Goal: Task Accomplishment & Management: Manage account settings

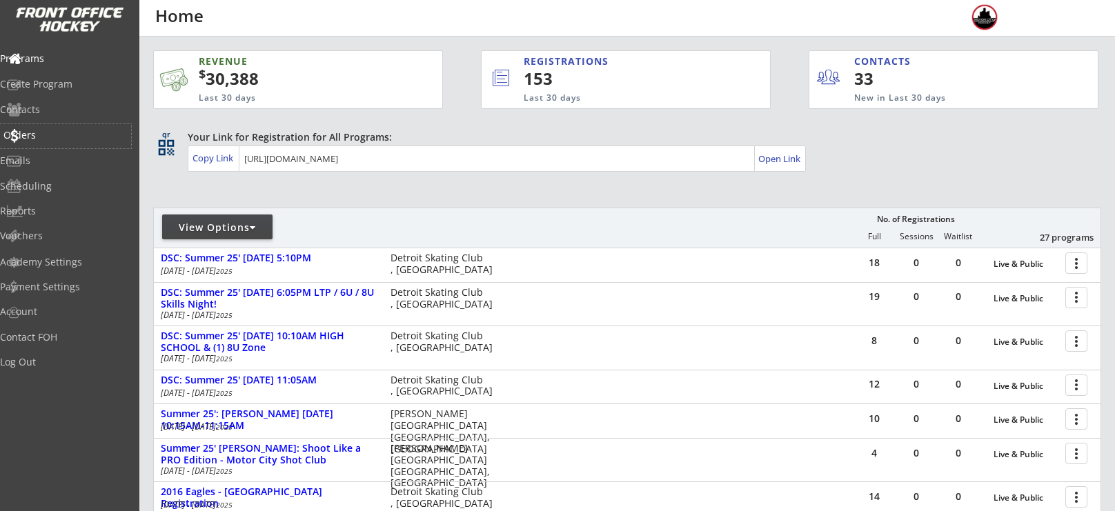
click at [41, 141] on div "Orders" at bounding box center [65, 136] width 131 height 24
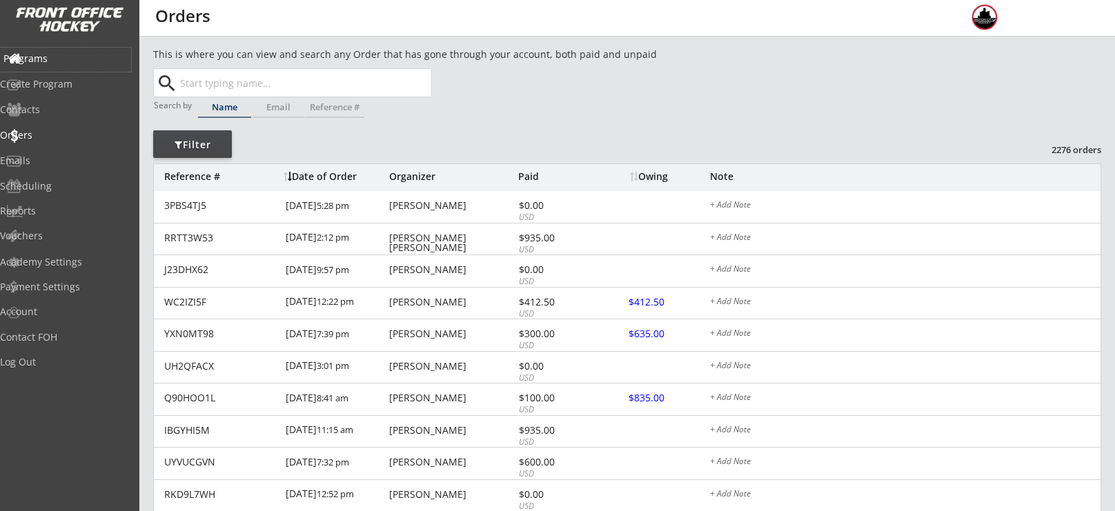
click at [50, 60] on div "Programs" at bounding box center [65, 59] width 124 height 10
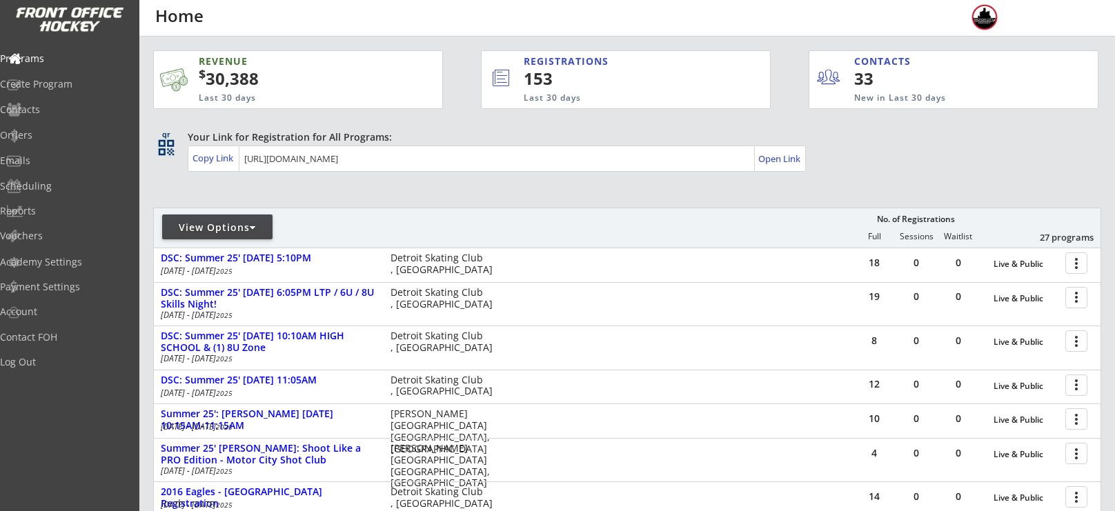
click at [237, 232] on div "View Options" at bounding box center [217, 228] width 110 height 14
select select ""Upcoming Programs""
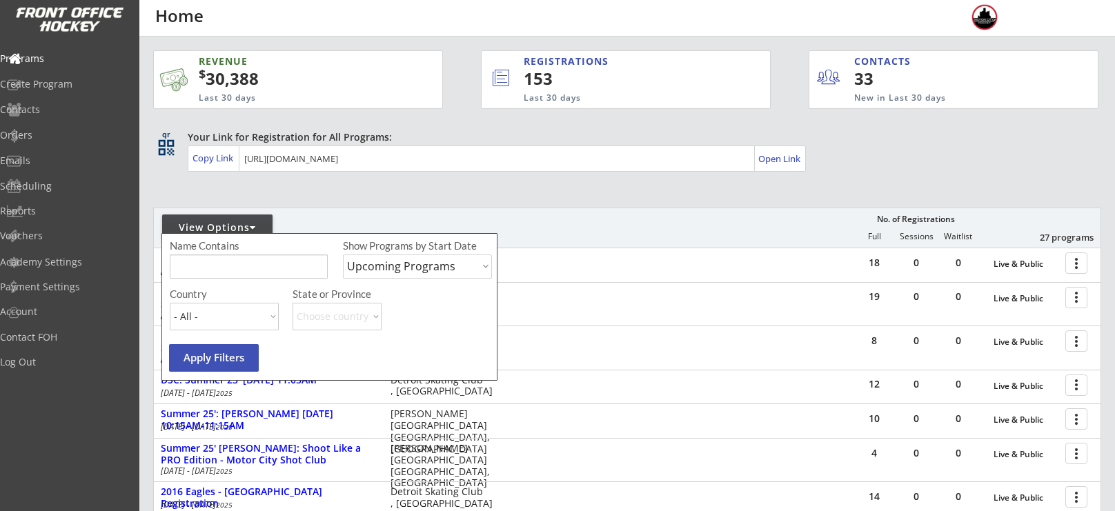
click at [240, 265] on input "input" at bounding box center [249, 267] width 158 height 24
click at [38, 142] on div "Orders" at bounding box center [65, 136] width 131 height 24
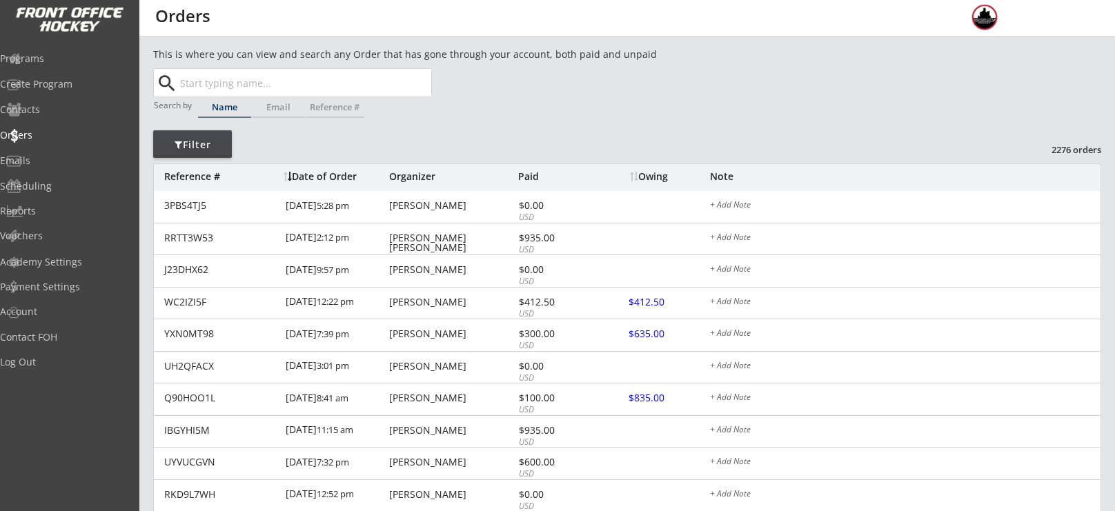
click at [354, 89] on input "text" at bounding box center [304, 83] width 254 height 28
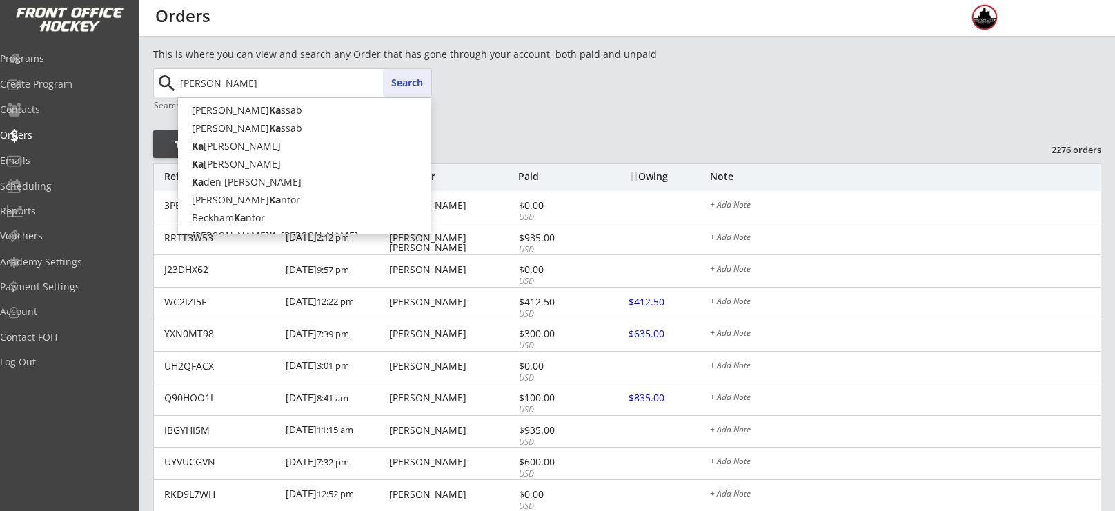
type input "[PERSON_NAME]"
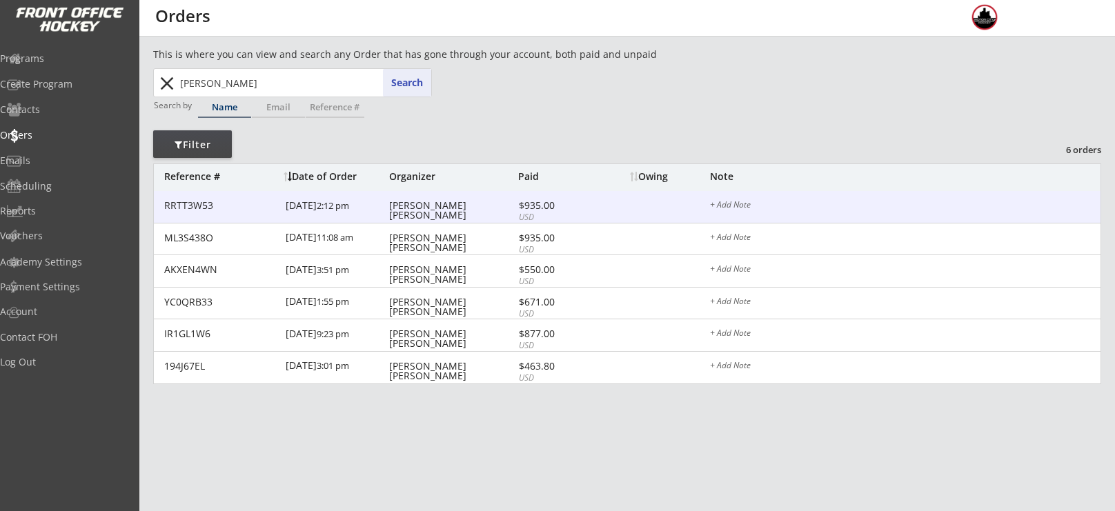
click at [429, 204] on div "[PERSON_NAME] [PERSON_NAME]" at bounding box center [452, 210] width 126 height 19
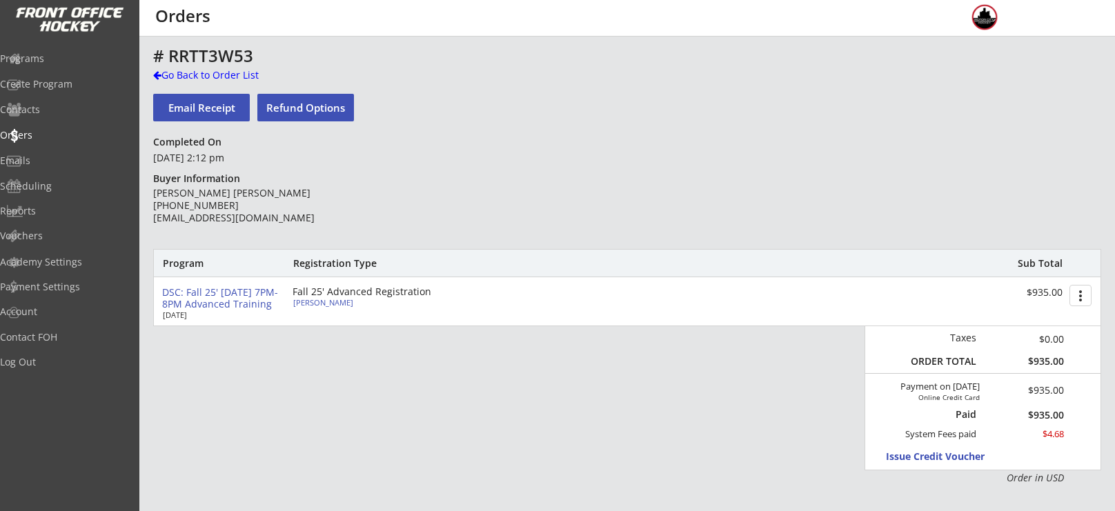
click at [1084, 292] on button "more_vert" at bounding box center [1081, 295] width 22 height 21
click at [277, 124] on div "Email Receipt Refund Options" at bounding box center [294, 106] width 283 height 41
click at [293, 97] on button "Refund Options" at bounding box center [305, 108] width 97 height 28
select select ""No""
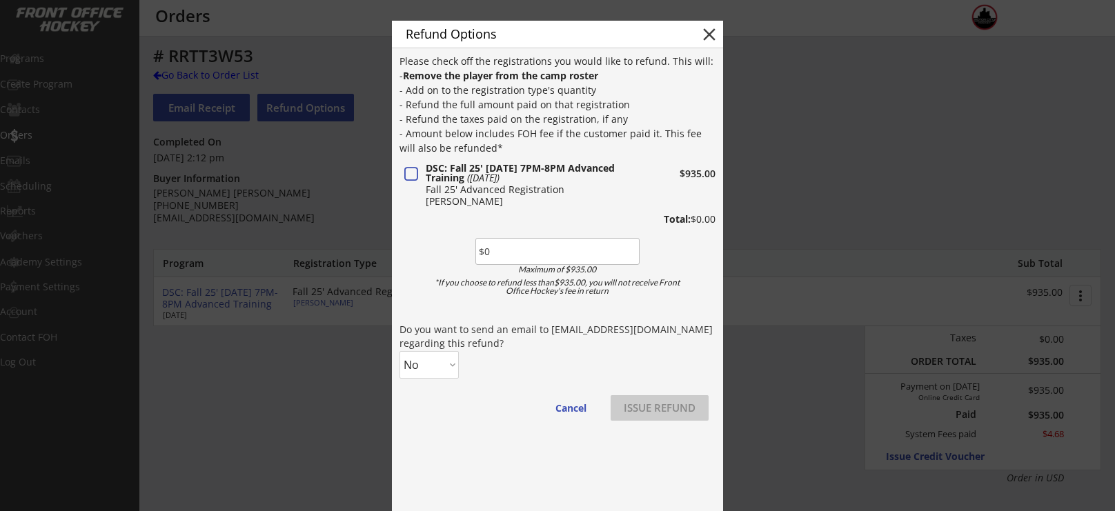
click at [415, 173] on button at bounding box center [411, 174] width 18 height 17
type input "$935"
click at [445, 353] on select "No Yes" at bounding box center [429, 365] width 59 height 28
select select ""Yes""
click at [400, 351] on select "No Yes" at bounding box center [429, 365] width 59 height 28
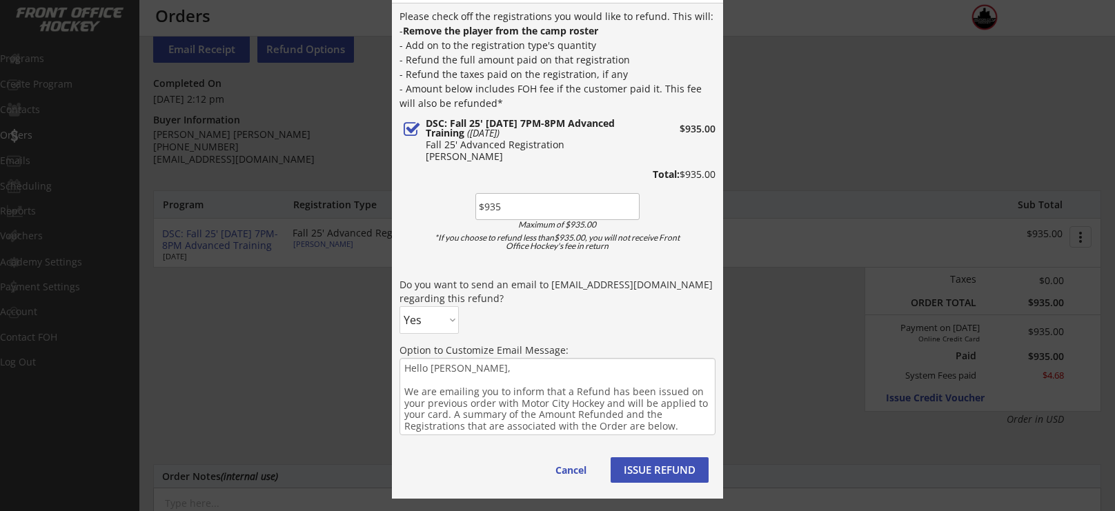
scroll to position [57, 0]
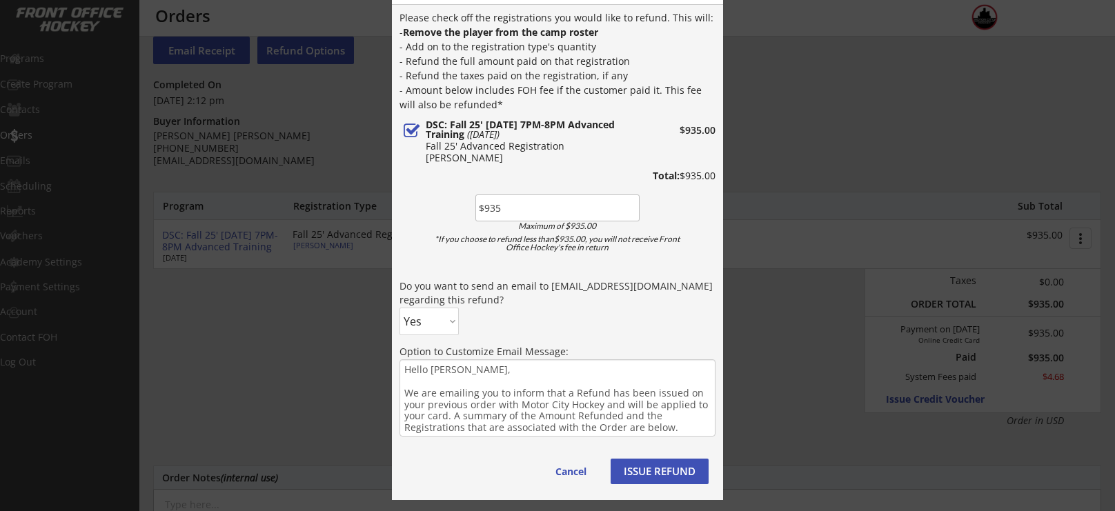
click at [659, 476] on button "ISSUE REFUND" at bounding box center [660, 472] width 98 height 26
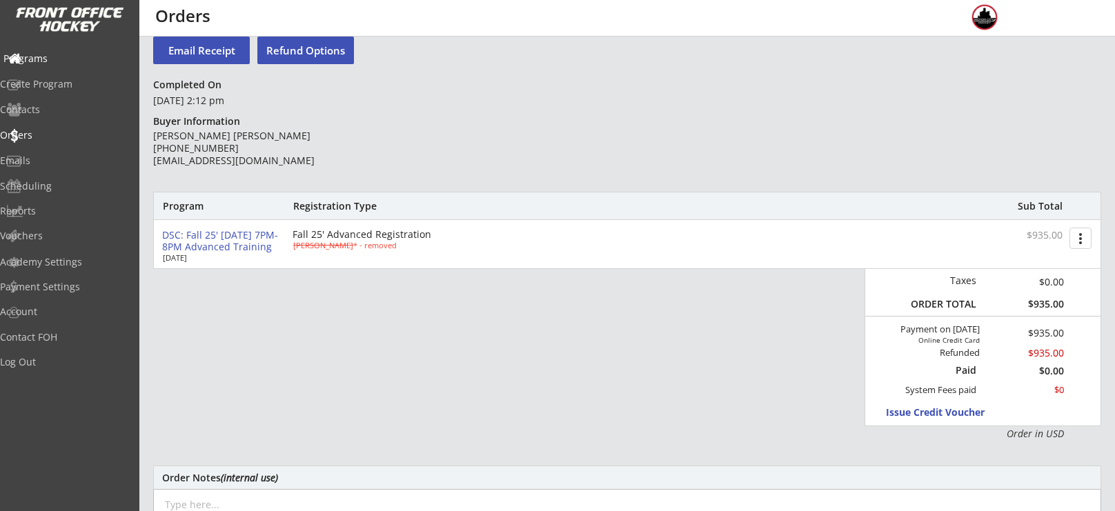
click at [61, 50] on div "Programs" at bounding box center [65, 60] width 131 height 24
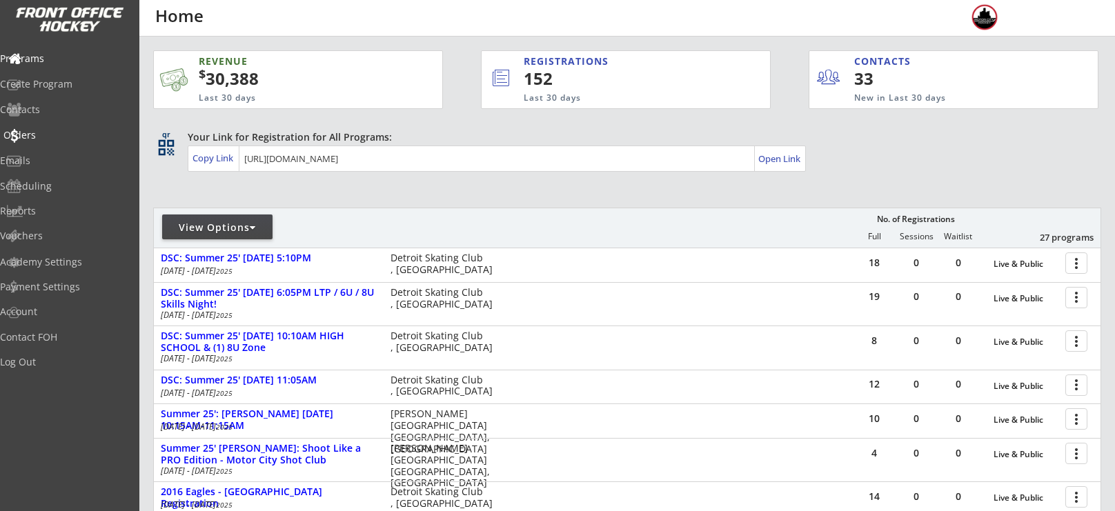
click at [42, 141] on div "Orders" at bounding box center [65, 136] width 131 height 24
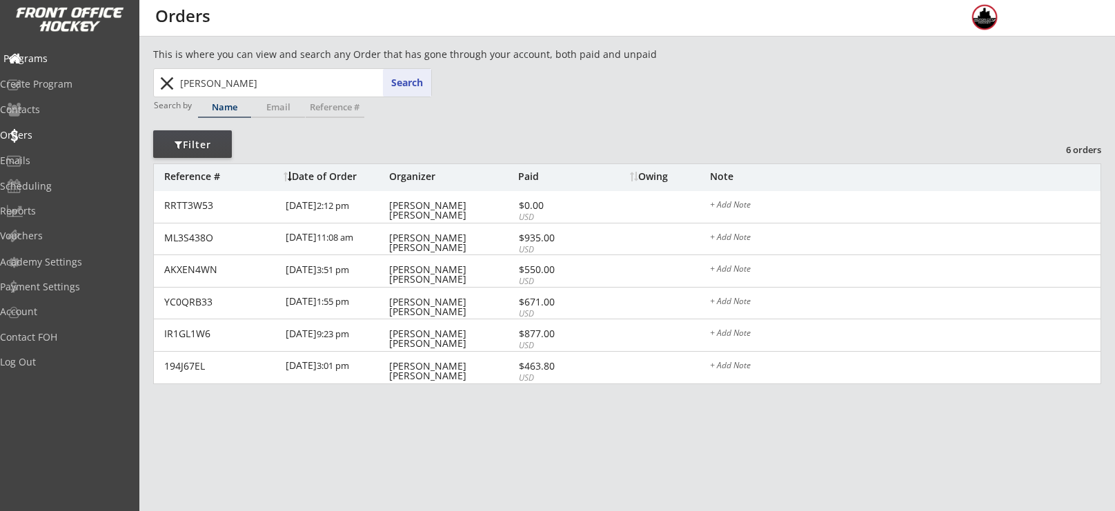
click at [79, 62] on div "Programs" at bounding box center [65, 59] width 124 height 10
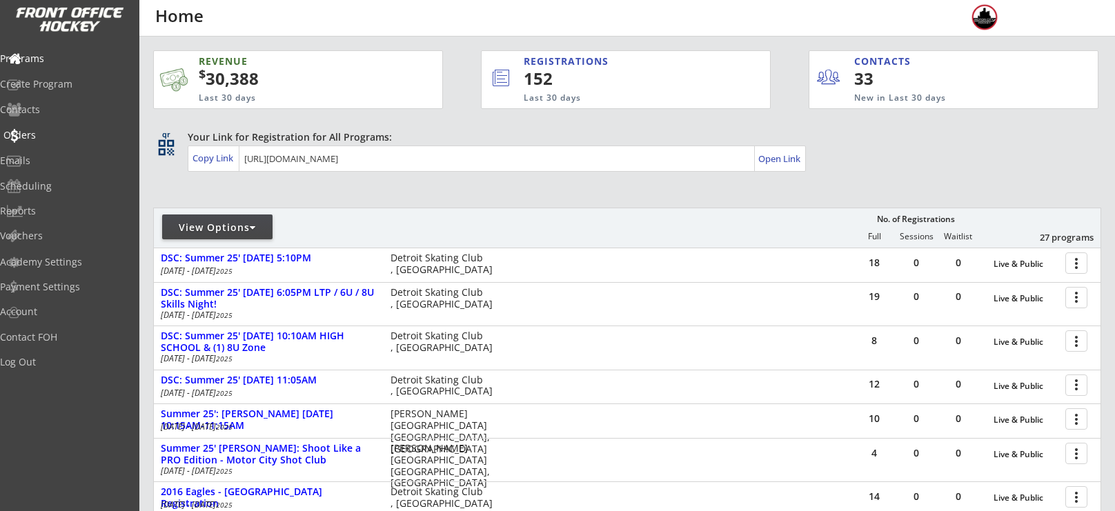
click at [60, 134] on div "Orders" at bounding box center [65, 135] width 124 height 10
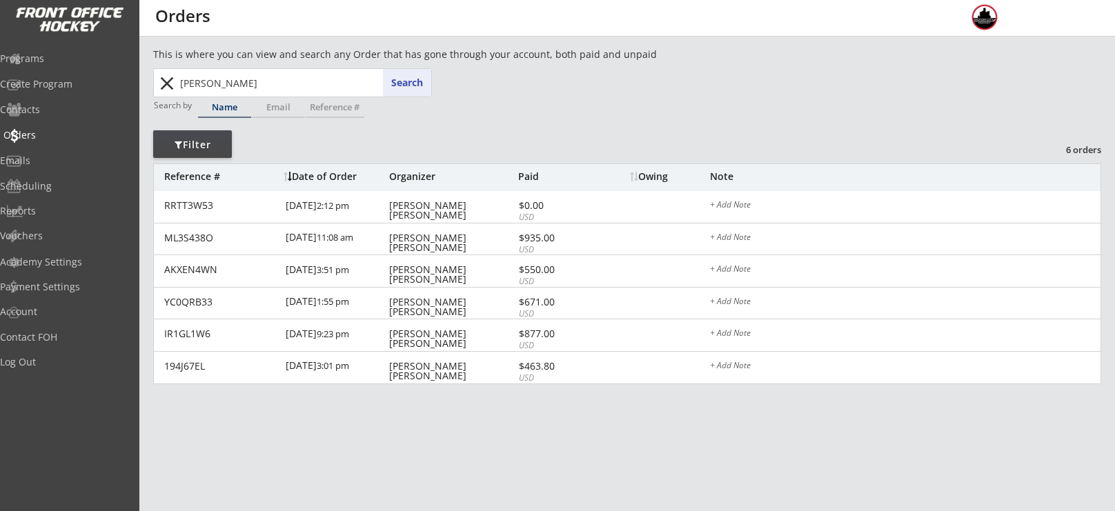
click at [60, 134] on div "Orders" at bounding box center [65, 135] width 124 height 10
click at [172, 91] on button "close" at bounding box center [166, 83] width 23 height 22
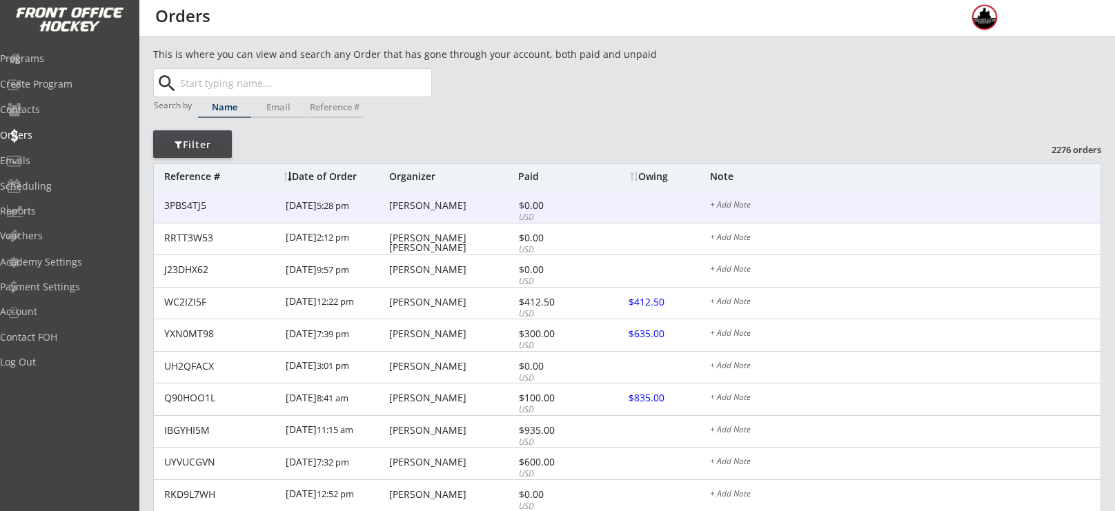
click at [449, 201] on div "[PERSON_NAME]" at bounding box center [452, 206] width 126 height 10
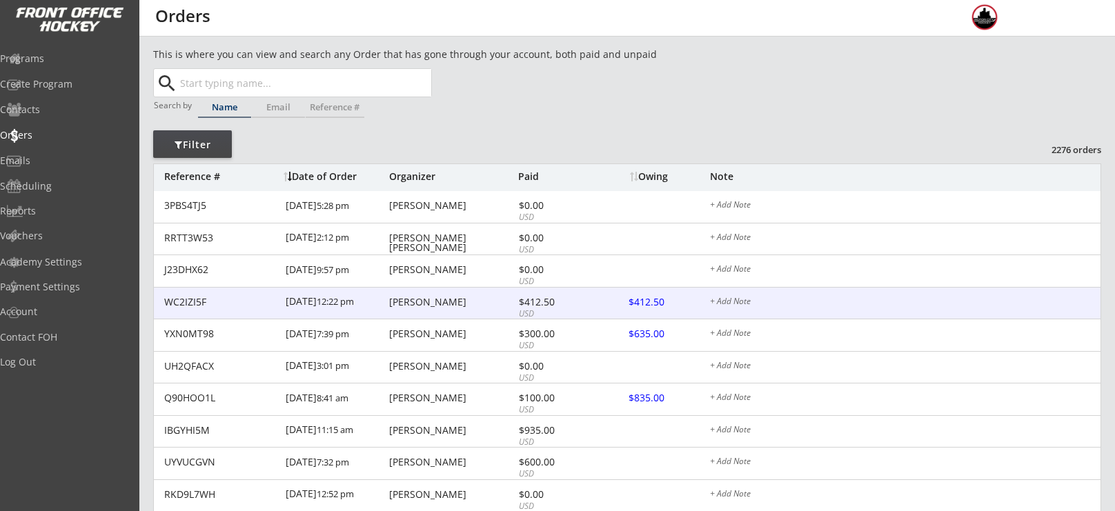
click at [410, 306] on div "[PERSON_NAME]" at bounding box center [452, 302] width 126 height 10
